Goal: Check status: Check status

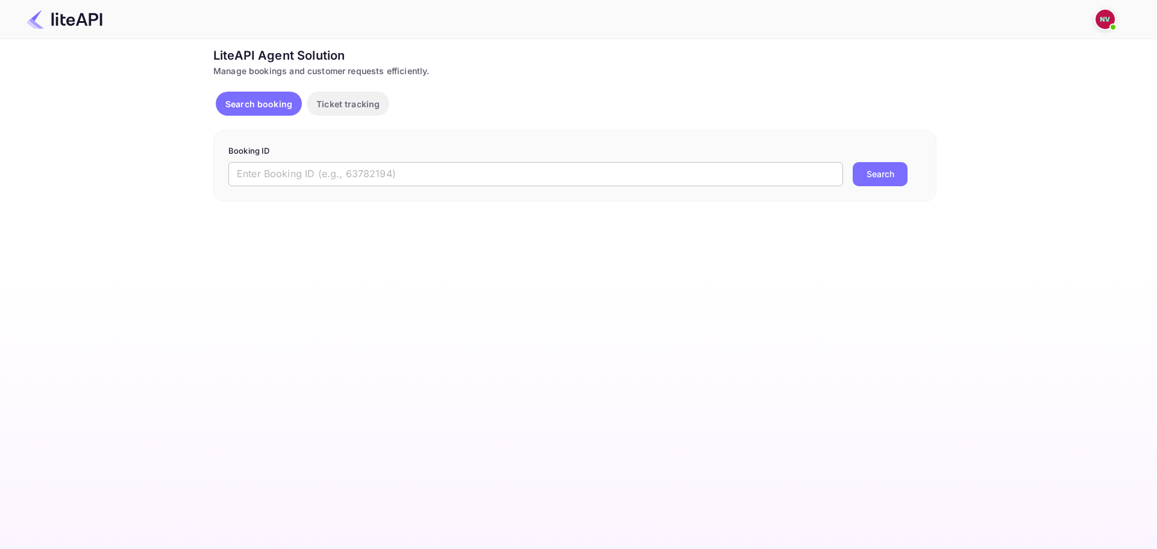
click at [440, 173] on input "text" at bounding box center [535, 174] width 615 height 24
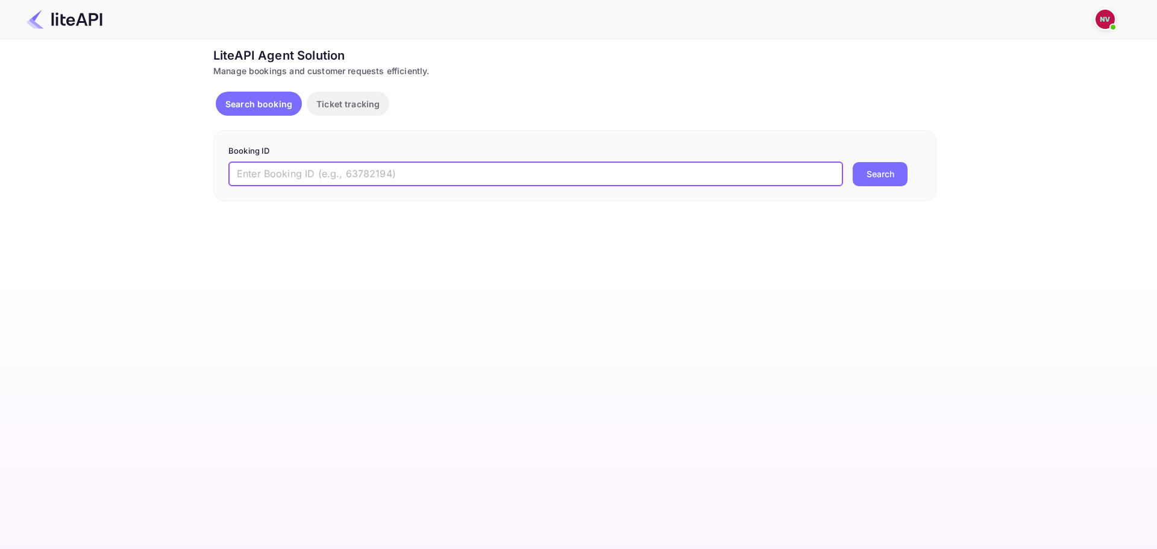
paste input "8917421"
type input "8917421"
click at [853, 162] on button "Search" at bounding box center [880, 174] width 55 height 24
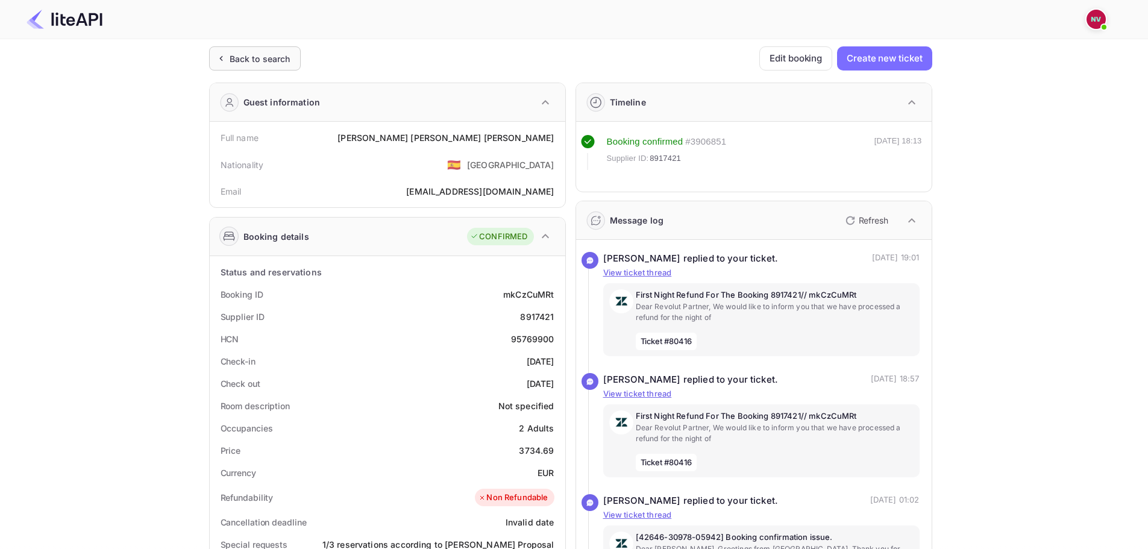
click at [268, 58] on div "Back to search" at bounding box center [260, 58] width 61 height 13
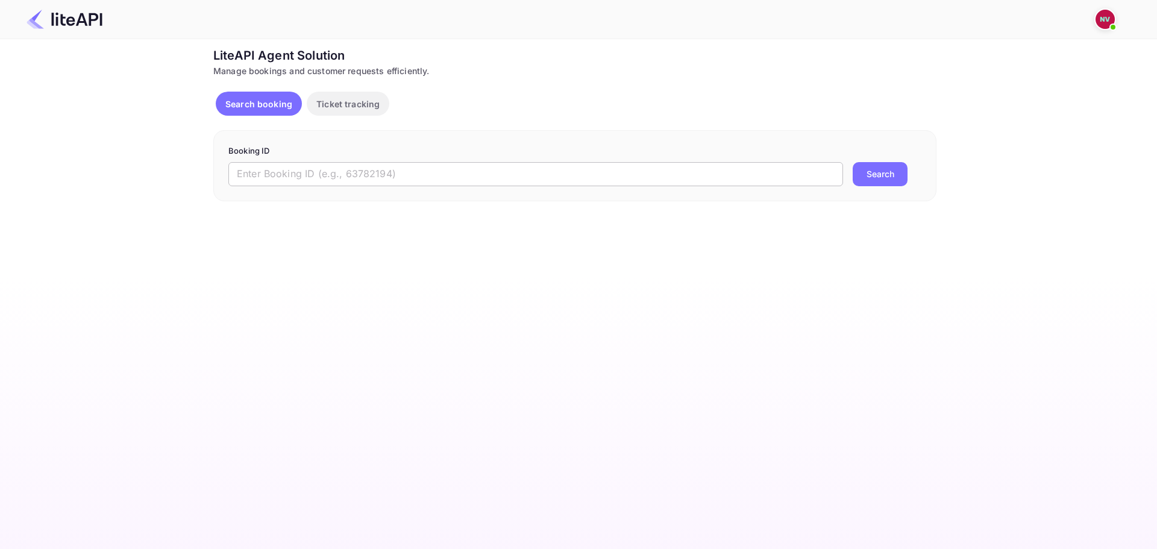
click at [433, 175] on input "text" at bounding box center [535, 174] width 615 height 24
paste input "8917557"
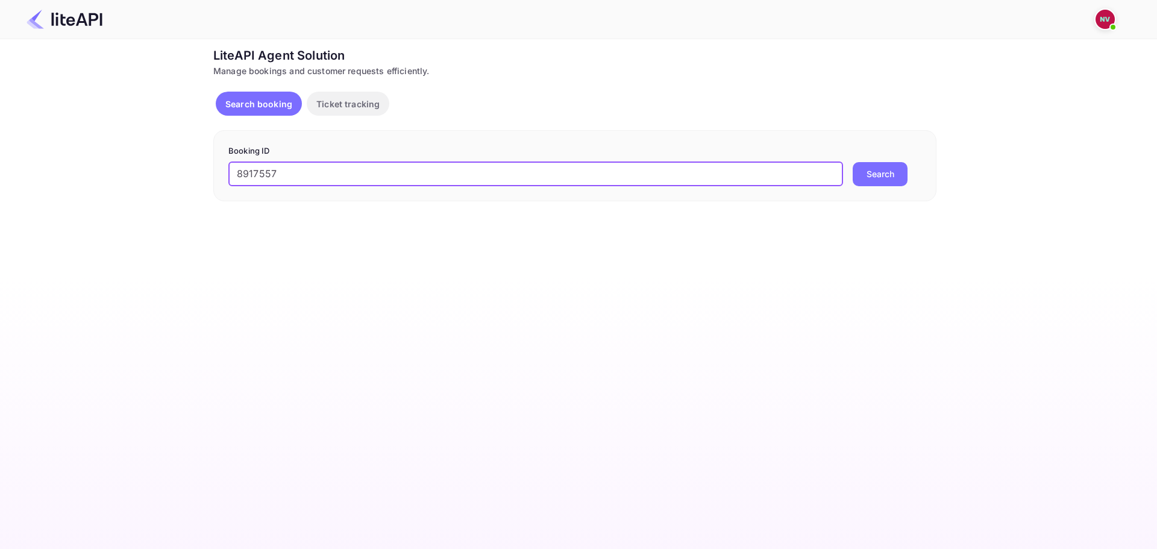
type input "8917557"
click at [853, 162] on button "Search" at bounding box center [880, 174] width 55 height 24
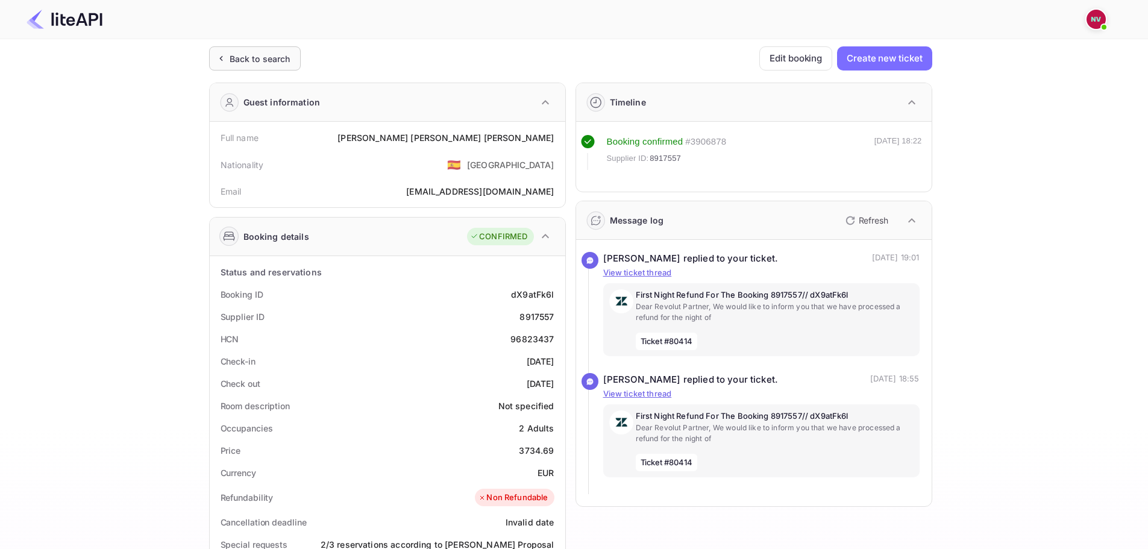
click at [263, 58] on div "Back to search" at bounding box center [260, 58] width 61 height 13
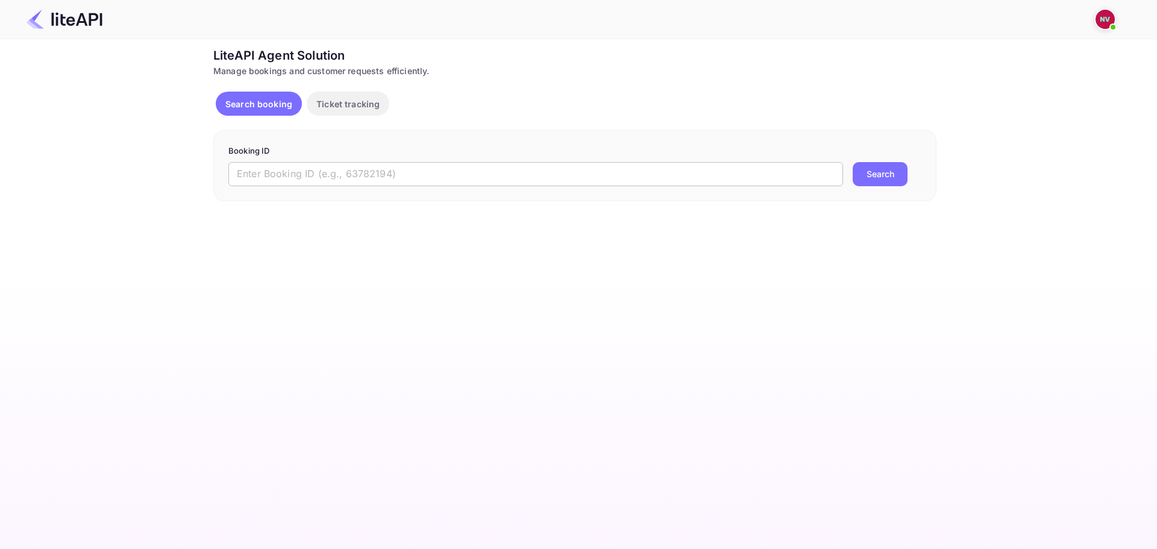
click at [447, 170] on input "text" at bounding box center [535, 174] width 615 height 24
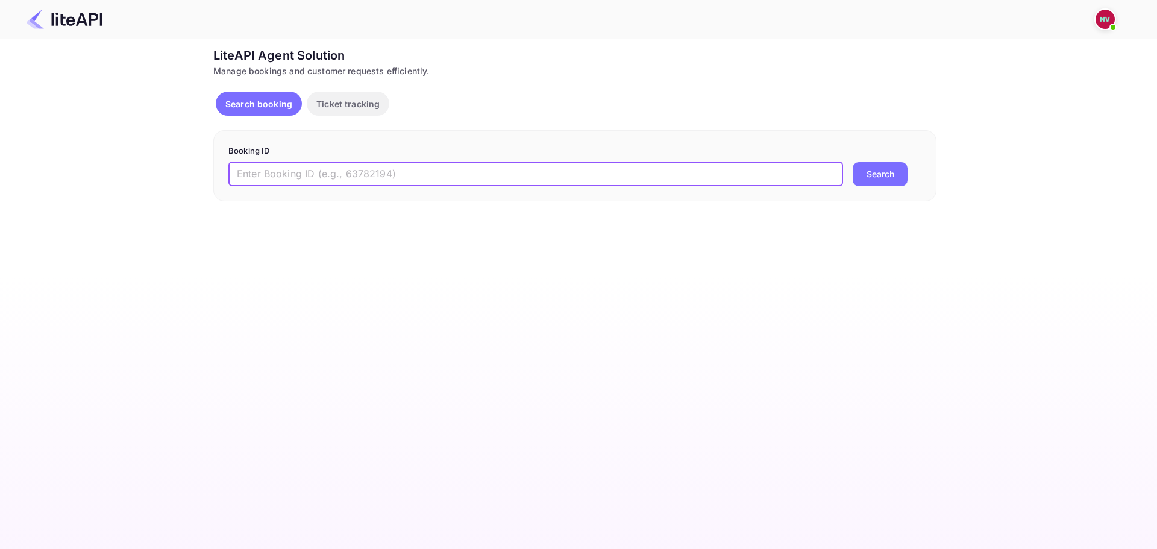
paste input "8917646"
type input "8917646"
click at [853, 162] on button "Search" at bounding box center [880, 174] width 55 height 24
